Goal: Information Seeking & Learning: Learn about a topic

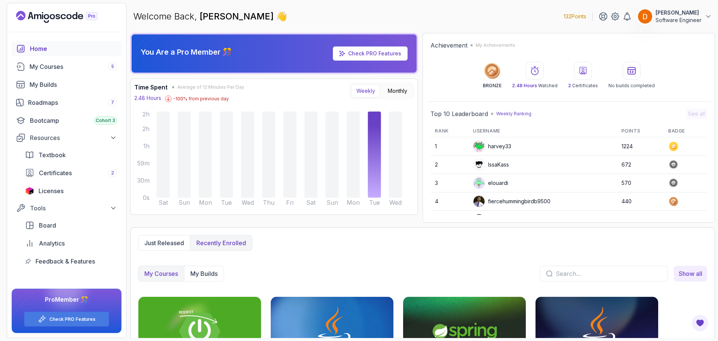
scroll to position [57, 0]
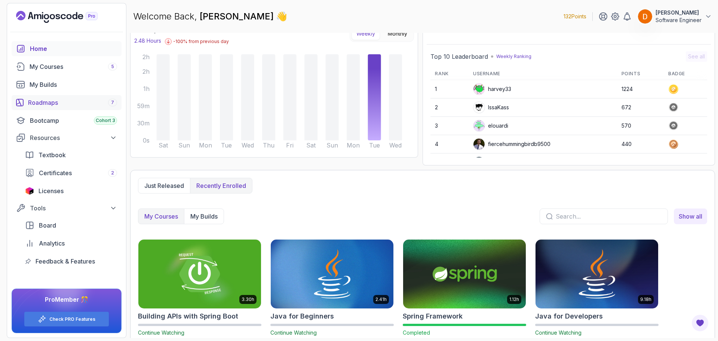
click at [40, 102] on div "Roadmaps 7" at bounding box center [72, 102] width 89 height 9
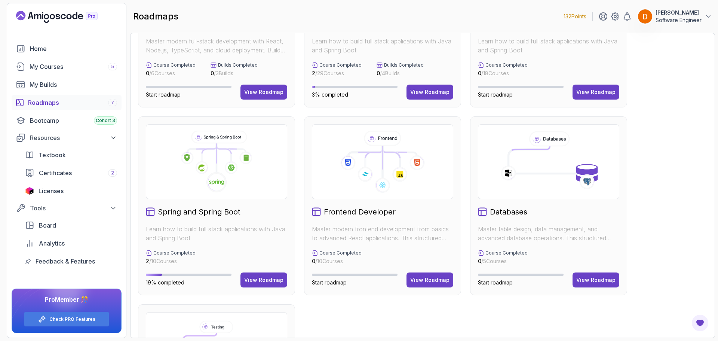
scroll to position [187, 0]
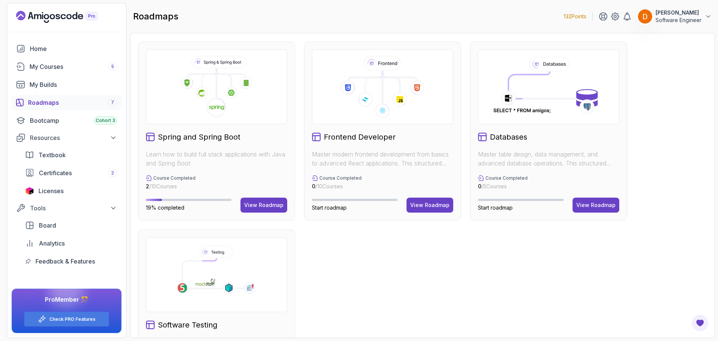
click at [202, 96] on image at bounding box center [201, 93] width 7 height 7
click at [259, 204] on div "View Roadmap" at bounding box center [263, 204] width 39 height 7
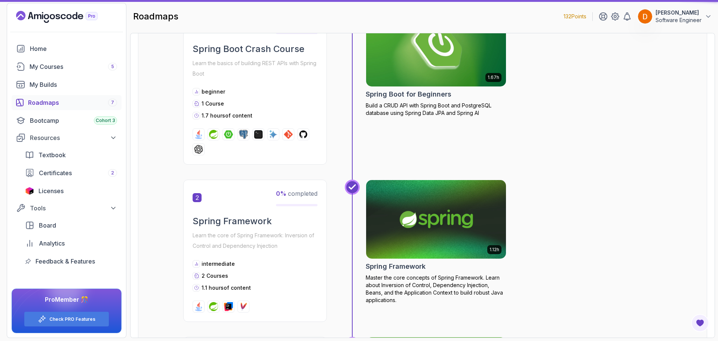
scroll to position [7, 0]
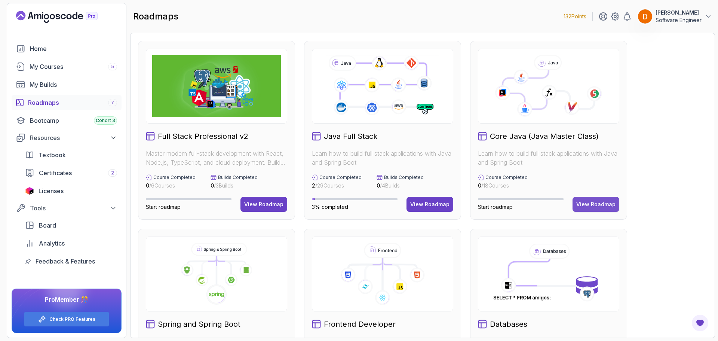
click at [603, 204] on div "View Roadmap" at bounding box center [595, 203] width 39 height 7
